Goal: Task Accomplishment & Management: Use online tool/utility

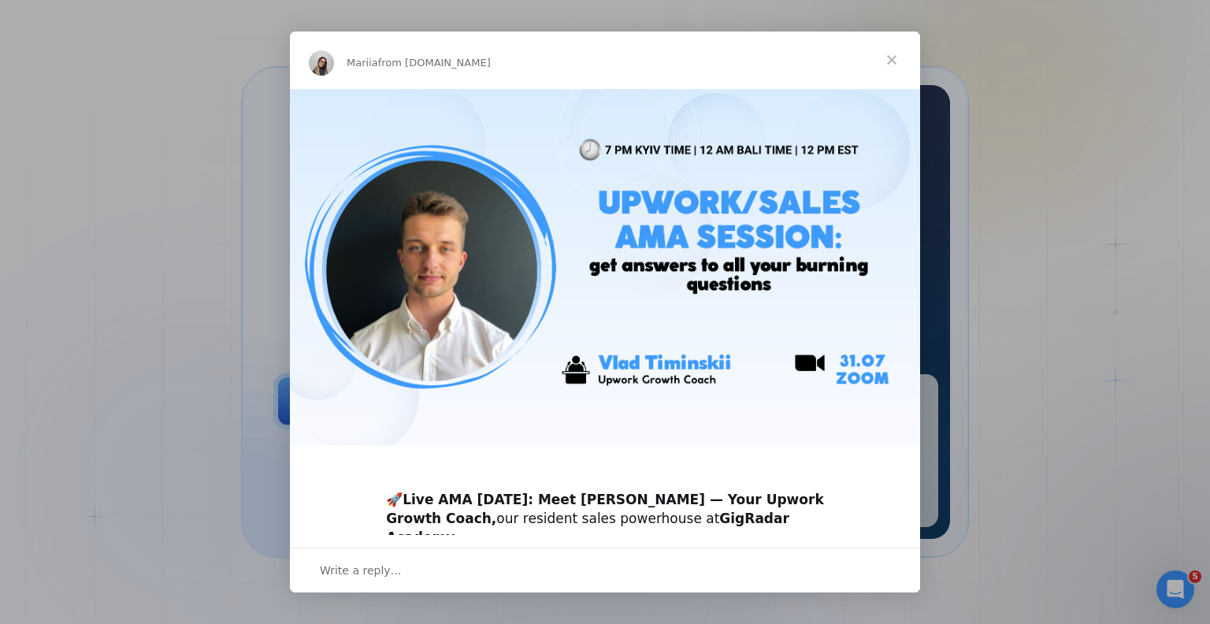
click at [889, 58] on span "Close" at bounding box center [891, 60] width 57 height 57
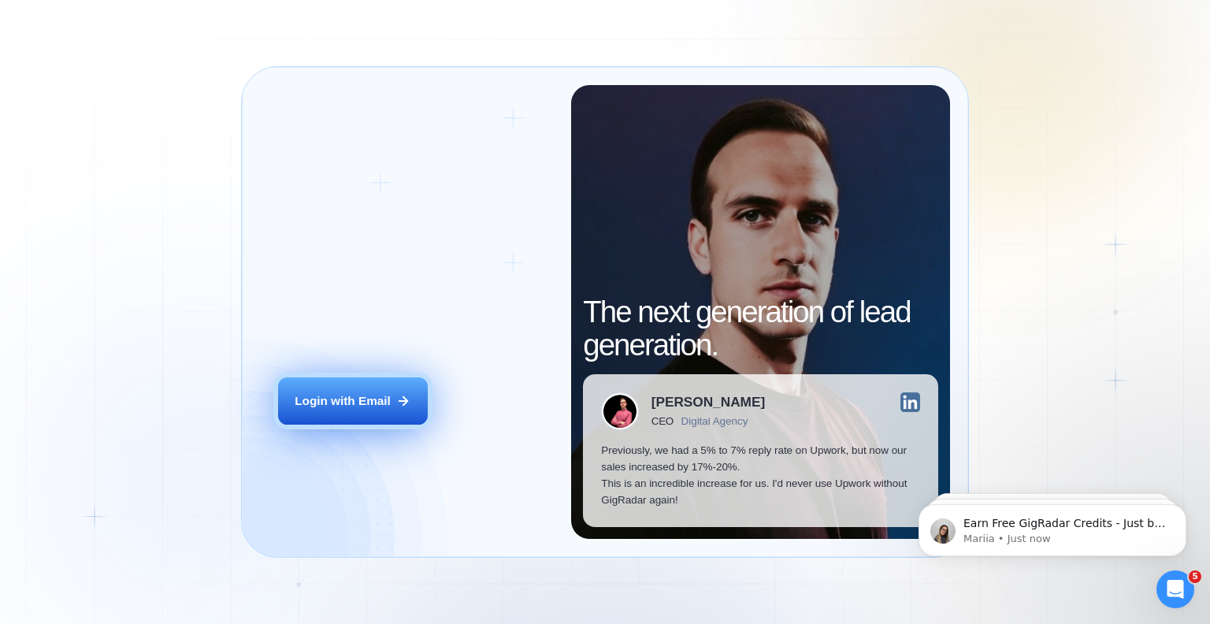
click at [378, 419] on button "Login with Email" at bounding box center [353, 400] width 150 height 47
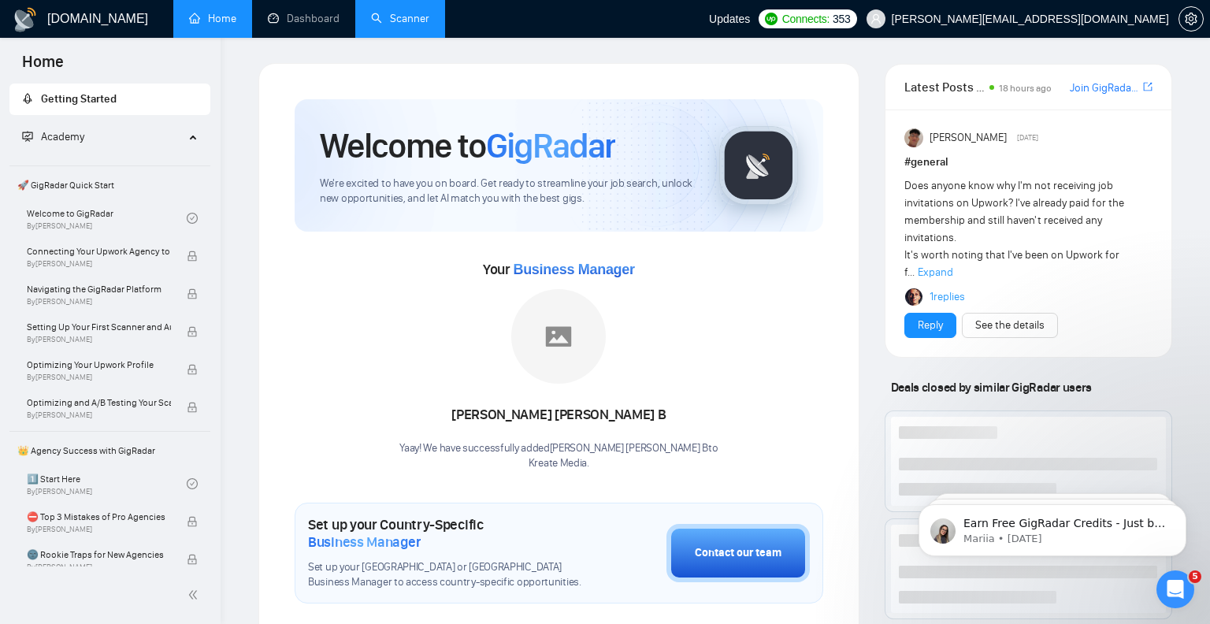
click at [403, 25] on link "Scanner" at bounding box center [400, 18] width 58 height 13
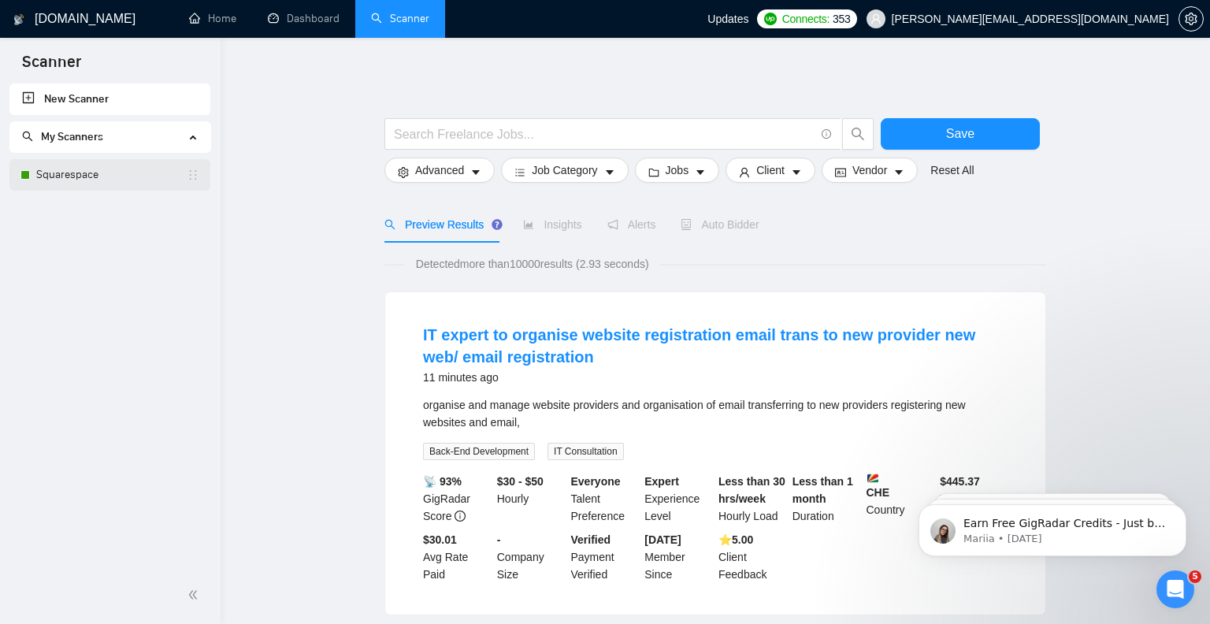
click at [69, 176] on link "Squarespace" at bounding box center [111, 175] width 150 height 32
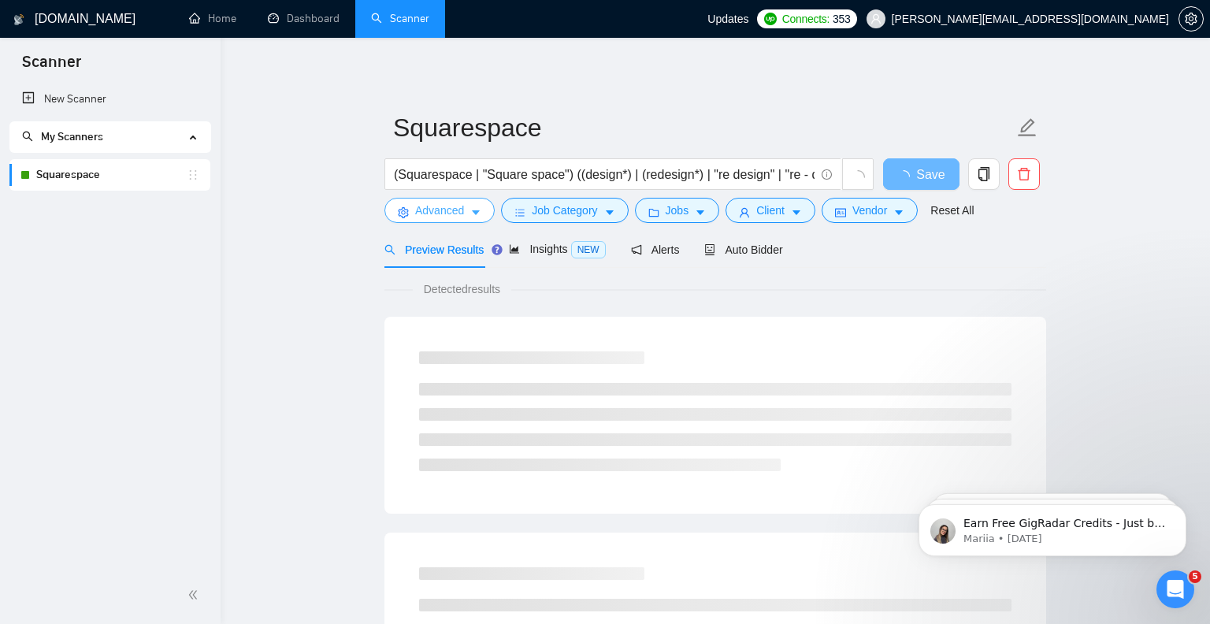
click at [477, 212] on icon "caret-down" at bounding box center [476, 213] width 8 height 5
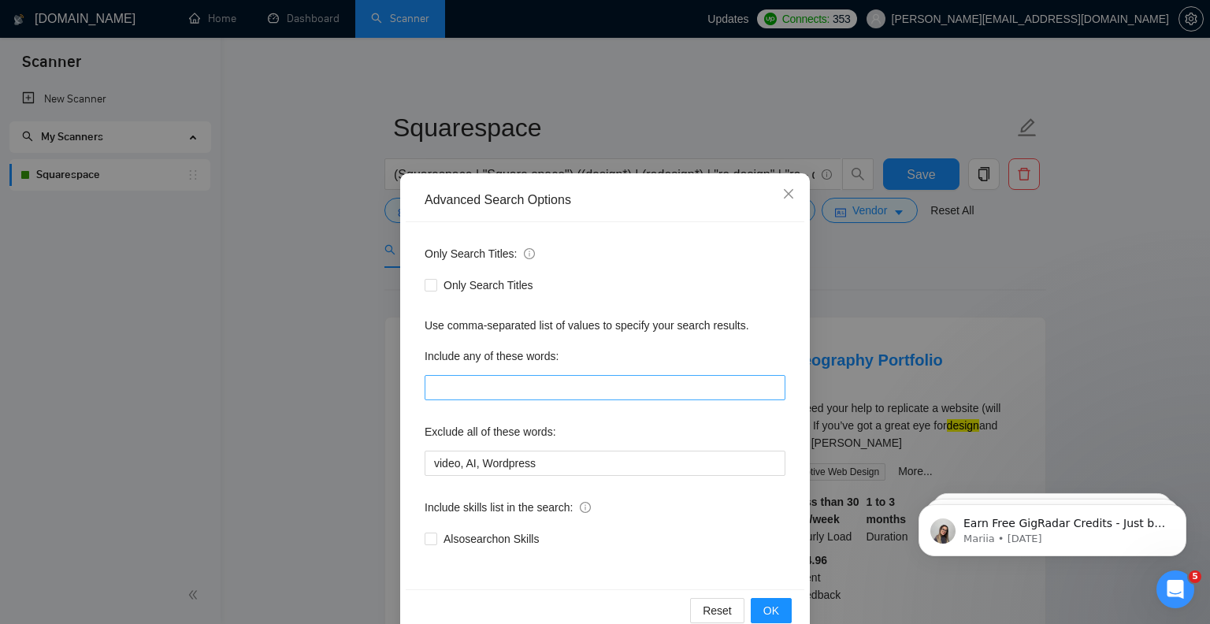
scroll to position [32, 0]
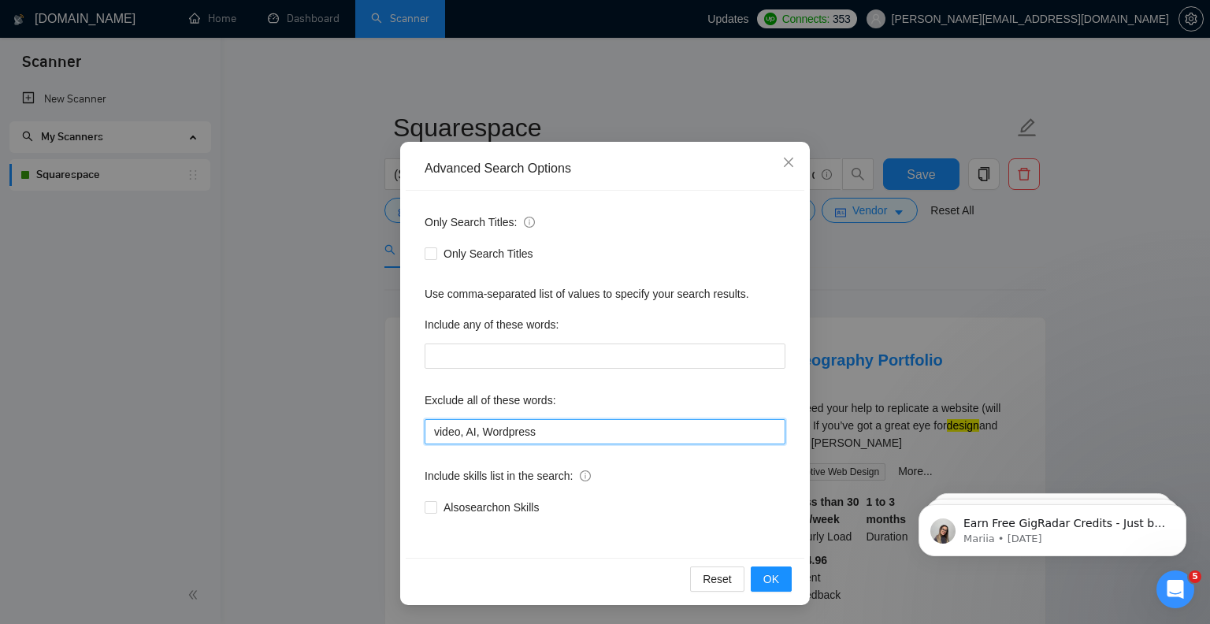
click at [579, 428] on input "video, AI, Wordpress" at bounding box center [605, 431] width 361 height 25
type input "video, AI, Wordpress, Virtual Assistant"
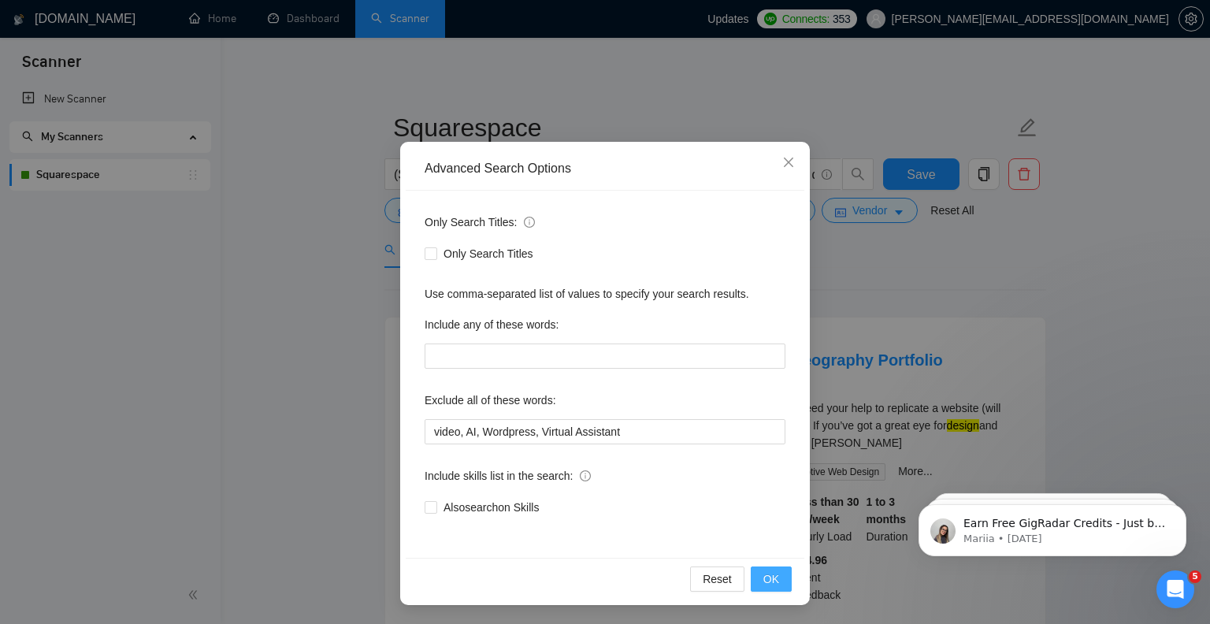
click at [770, 582] on span "OK" at bounding box center [771, 578] width 16 height 17
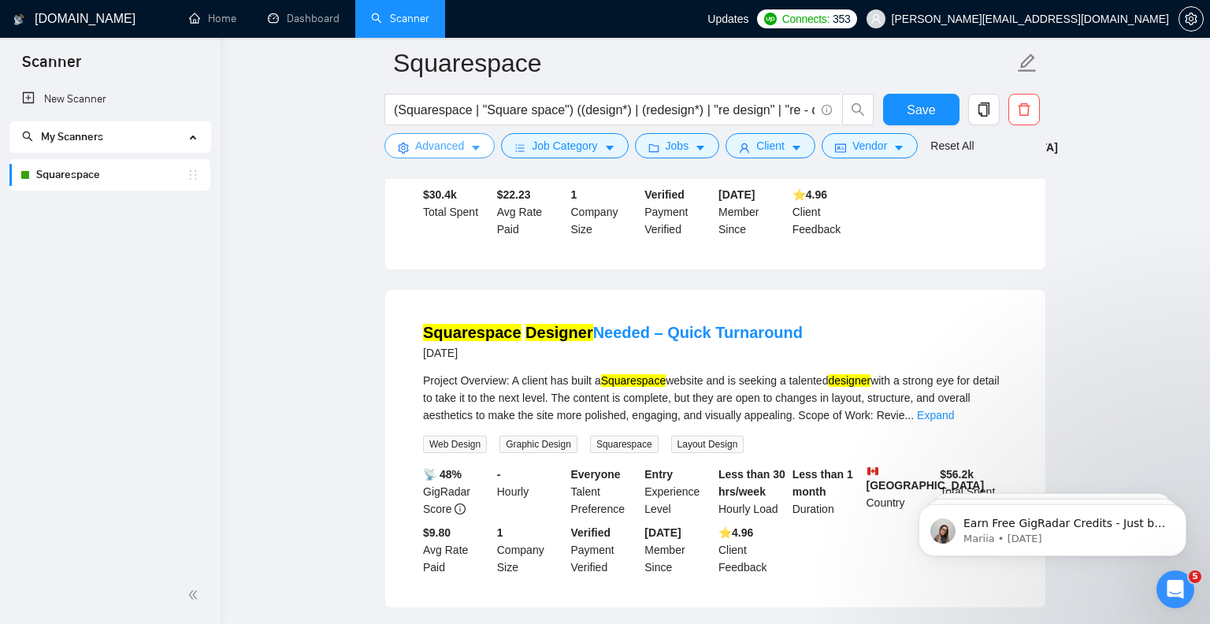
scroll to position [0, 0]
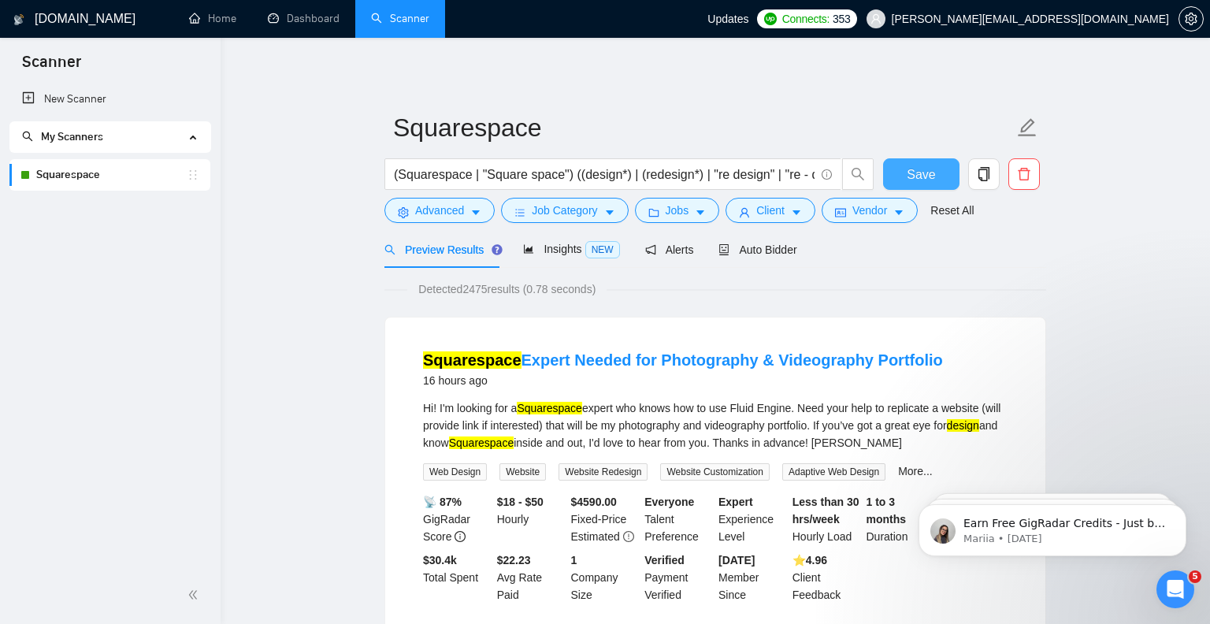
click at [918, 176] on span "Save" at bounding box center [921, 175] width 28 height 20
